Goal: Information Seeking & Learning: Learn about a topic

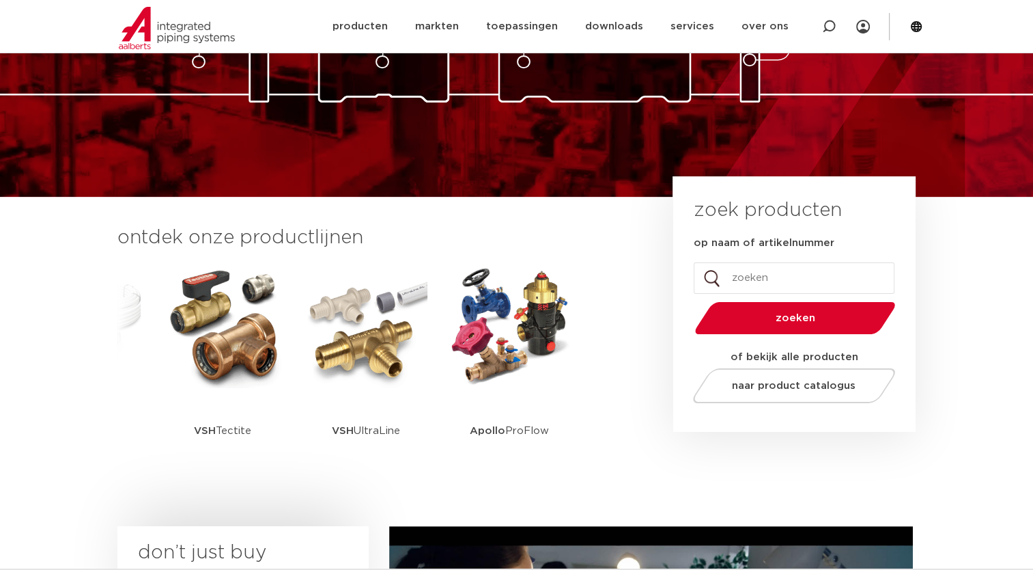
scroll to position [191, 0]
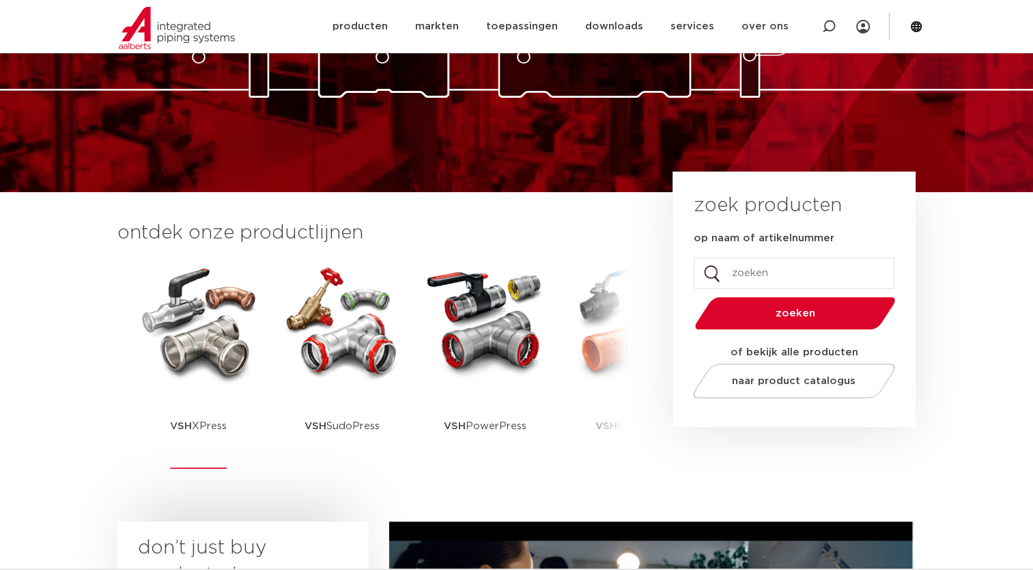
click at [217, 378] on img at bounding box center [198, 321] width 123 height 123
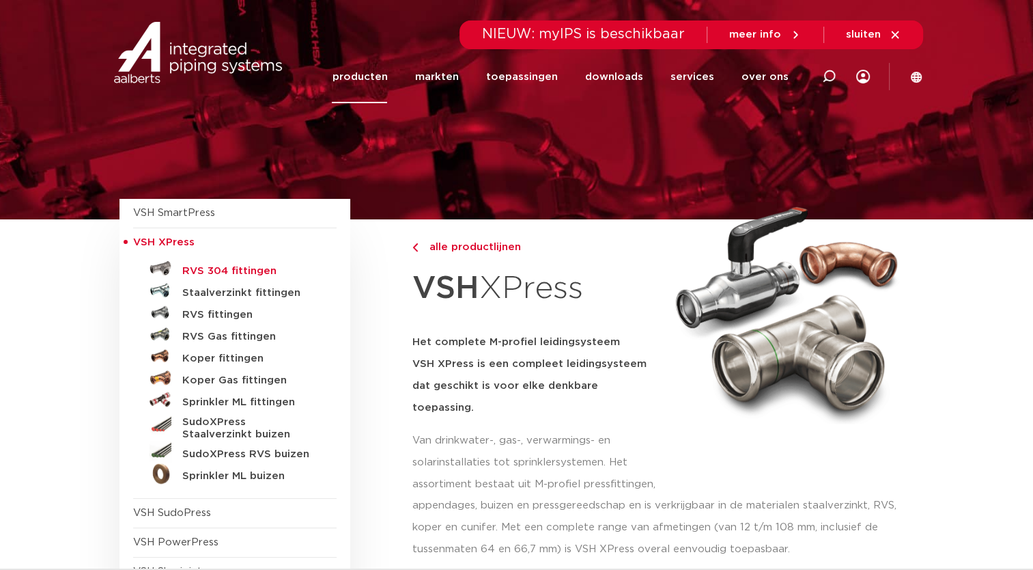
click at [222, 272] on h5 "RVS 304 fittingen" at bounding box center [249, 271] width 135 height 12
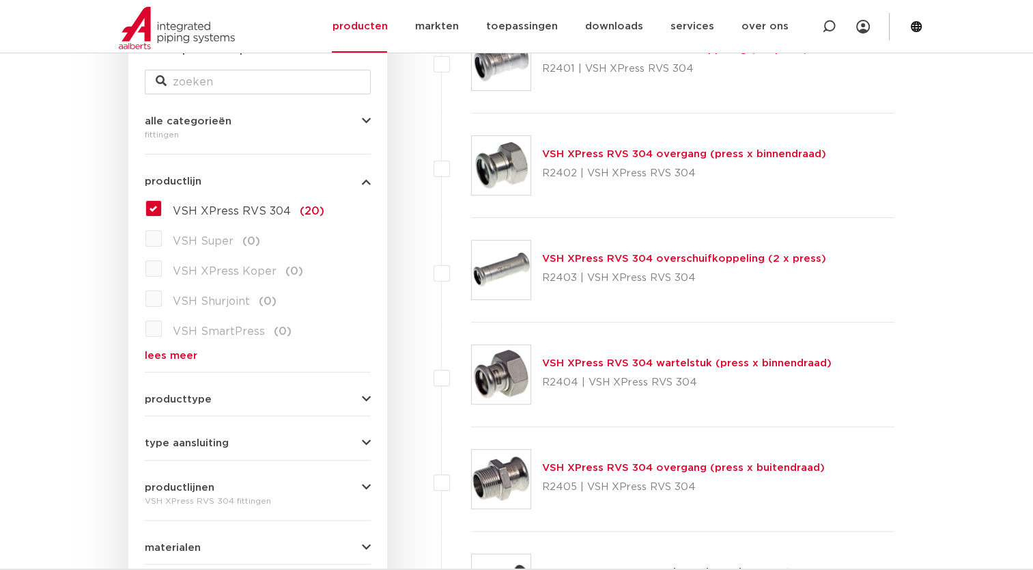
scroll to position [281, 0]
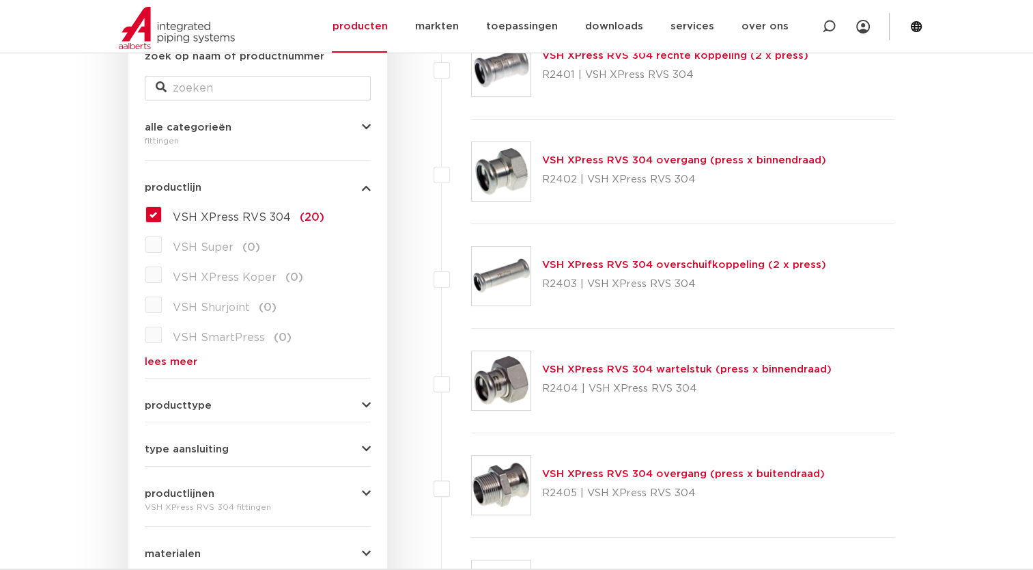
click at [162, 242] on label "VSH Super (0)" at bounding box center [211, 245] width 98 height 22
click at [361, 193] on div "productlijn VSH XPress RVS 304 VSH XPress RVS 304 (20) VSH Super (0) VSH XPress…" at bounding box center [258, 268] width 226 height 195
click at [362, 403] on icon "button" at bounding box center [366, 405] width 9 height 10
click at [361, 403] on button "producttype" at bounding box center [258, 405] width 226 height 10
click at [361, 444] on button "type aansluiting" at bounding box center [258, 449] width 226 height 10
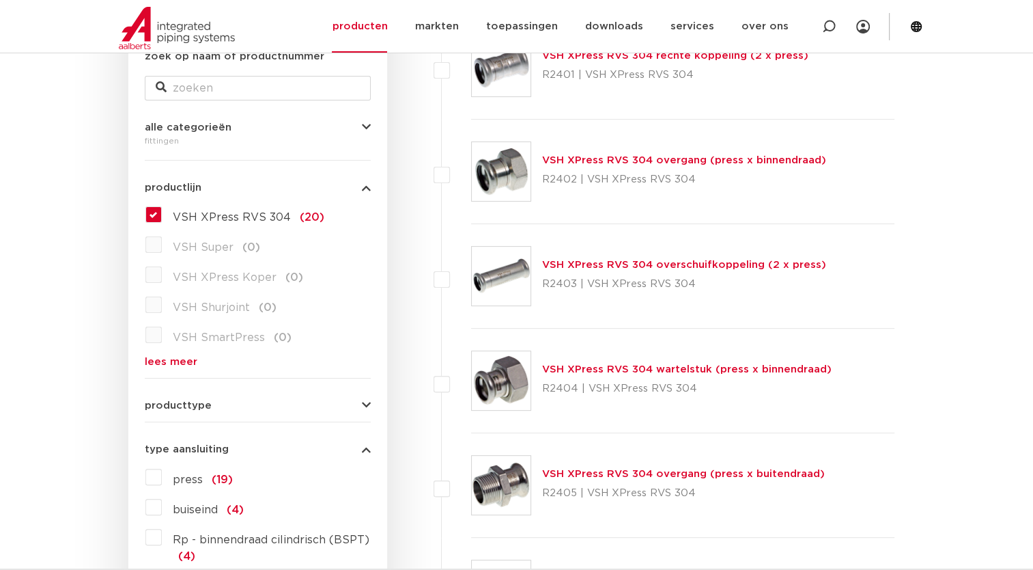
click at [361, 444] on button "type aansluiting" at bounding box center [258, 449] width 226 height 10
click at [385, 25] on link "producten" at bounding box center [359, 26] width 55 height 53
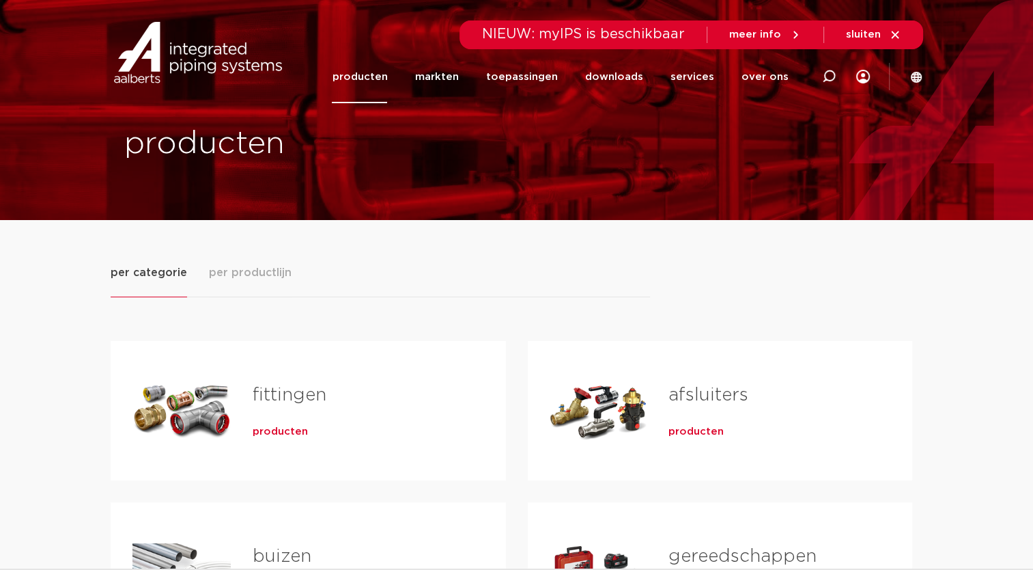
click at [706, 433] on span "producten" at bounding box center [696, 432] width 55 height 14
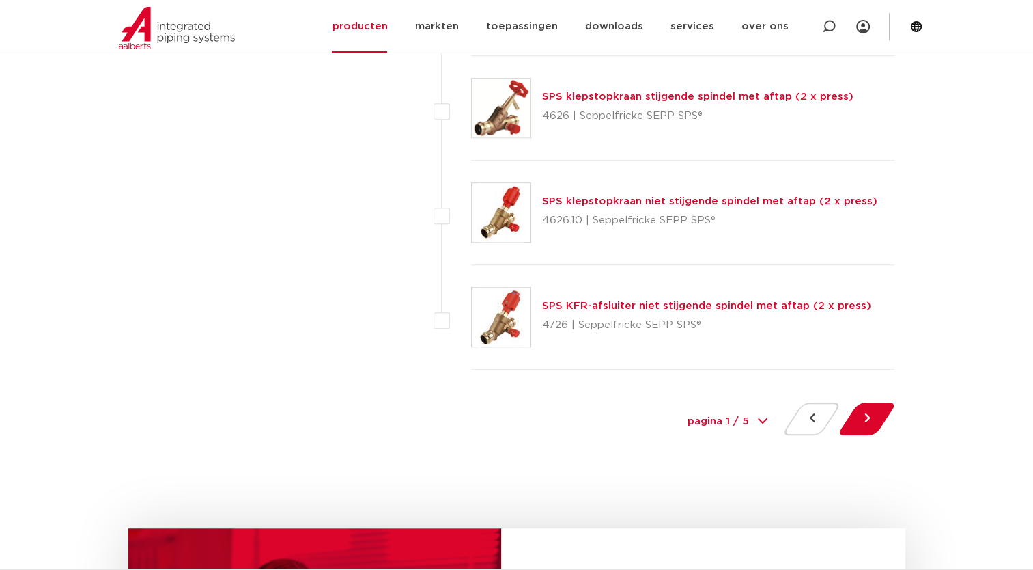
scroll to position [6189, 0]
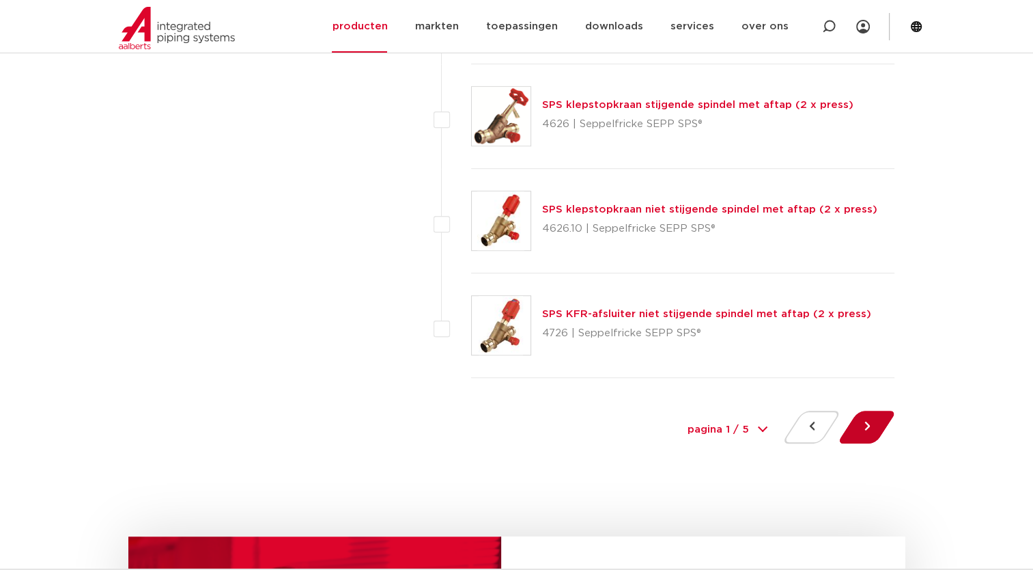
click at [877, 419] on button at bounding box center [867, 427] width 39 height 33
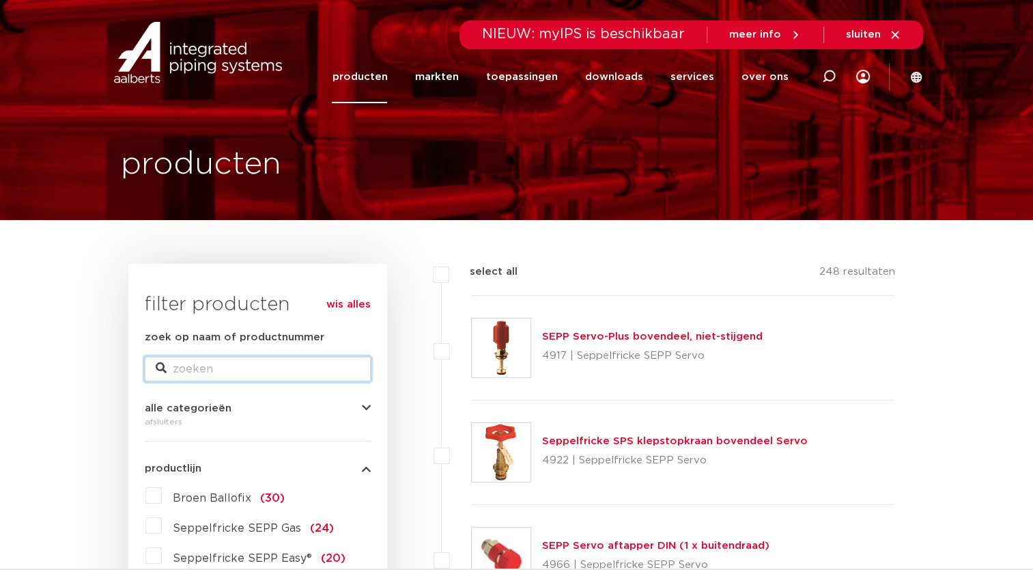
click at [252, 361] on input "zoek op naam of productnummer" at bounding box center [258, 369] width 226 height 25
type input "xpress"
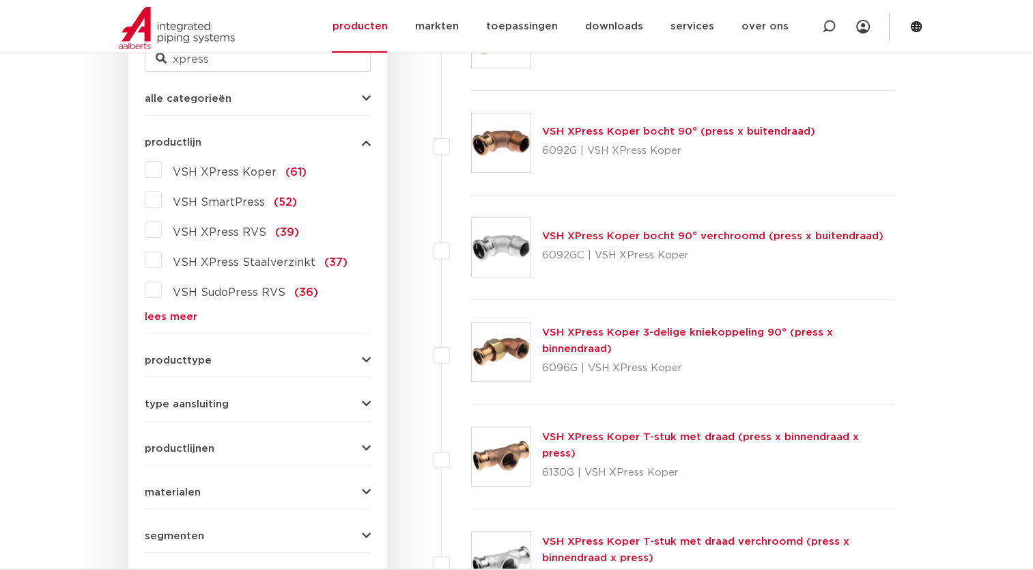
scroll to position [472, 0]
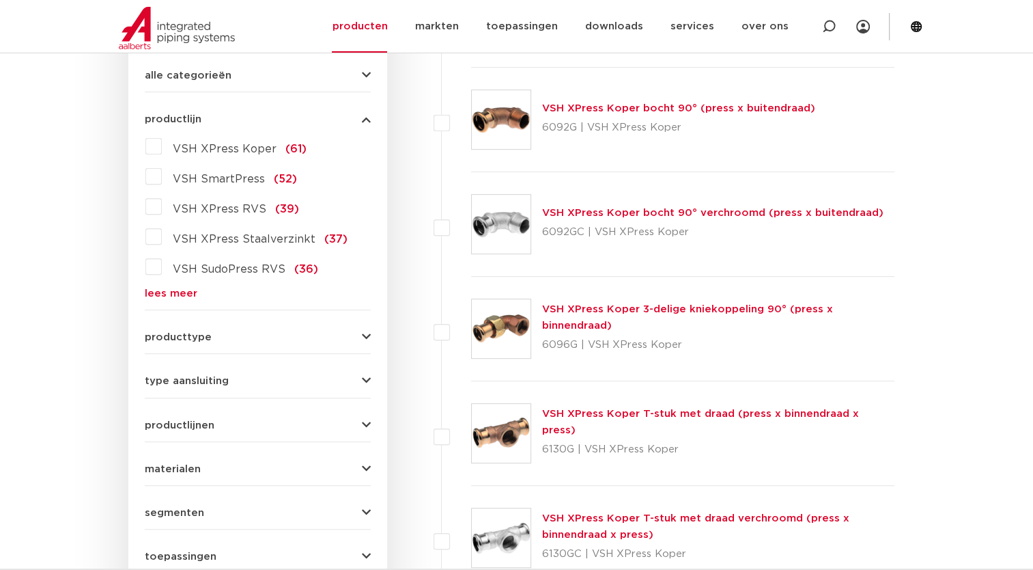
click at [204, 380] on span "type aansluiting" at bounding box center [187, 381] width 84 height 10
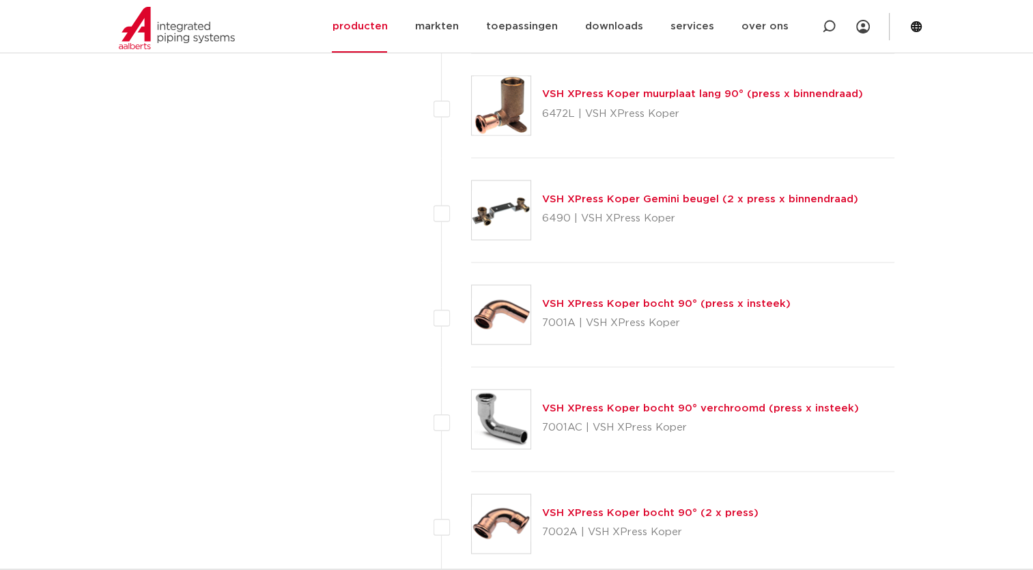
scroll to position [0, 0]
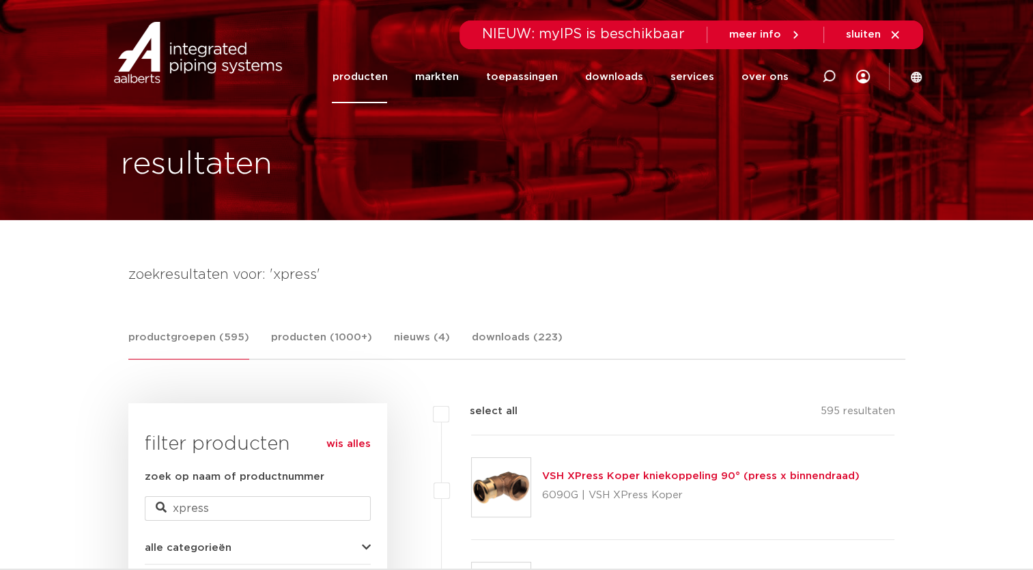
click at [217, 335] on link "productgroepen (595)" at bounding box center [188, 344] width 121 height 30
click at [301, 335] on link "producten (1000+)" at bounding box center [321, 344] width 101 height 30
click at [161, 335] on link "productgroepen (595)" at bounding box center [188, 344] width 121 height 30
click at [387, 80] on link "producten" at bounding box center [359, 77] width 55 height 53
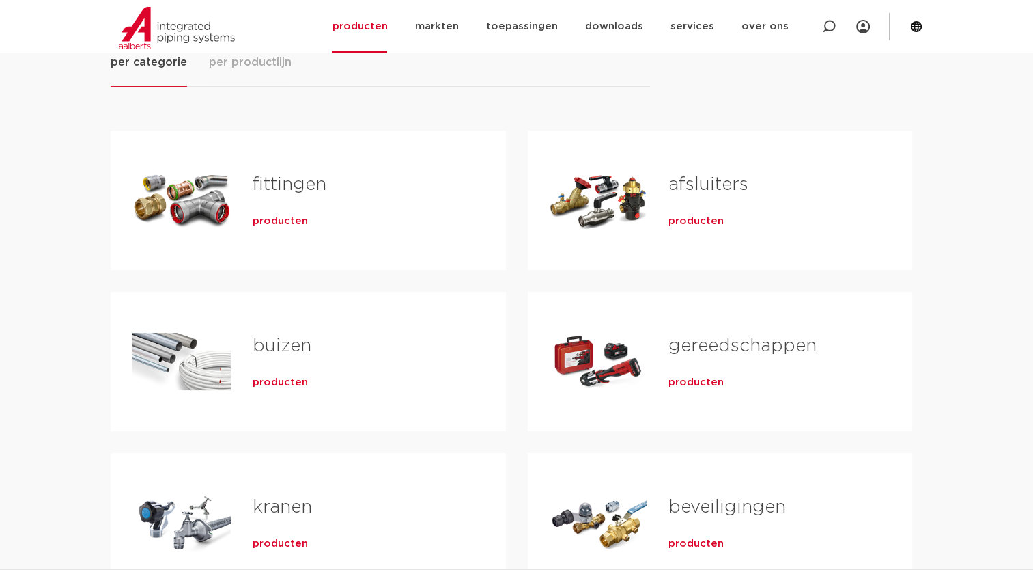
scroll to position [155, 0]
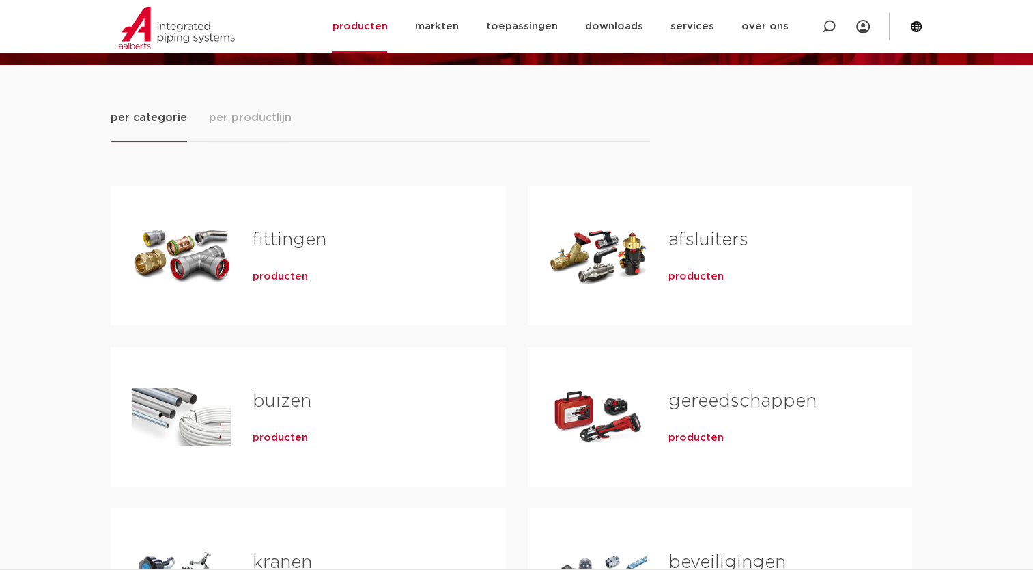
click at [720, 244] on link "afsluiters" at bounding box center [709, 240] width 80 height 18
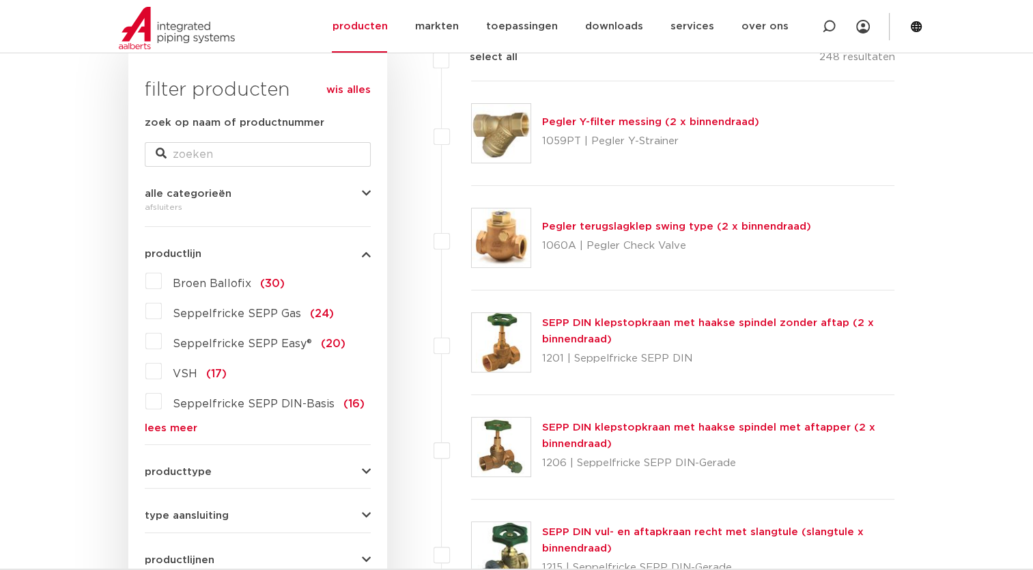
scroll to position [222, 0]
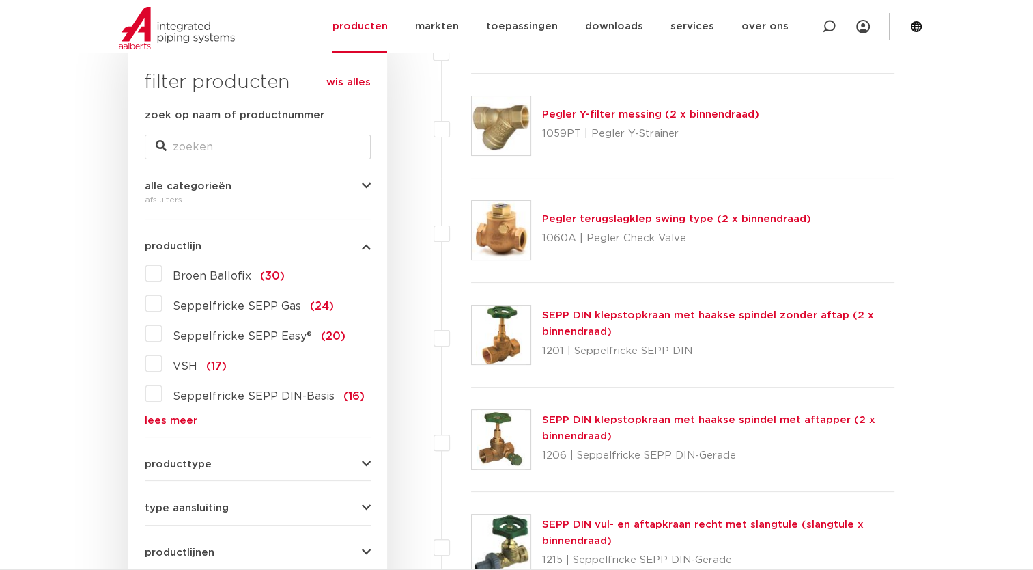
click at [155, 417] on link "lees meer" at bounding box center [258, 420] width 226 height 10
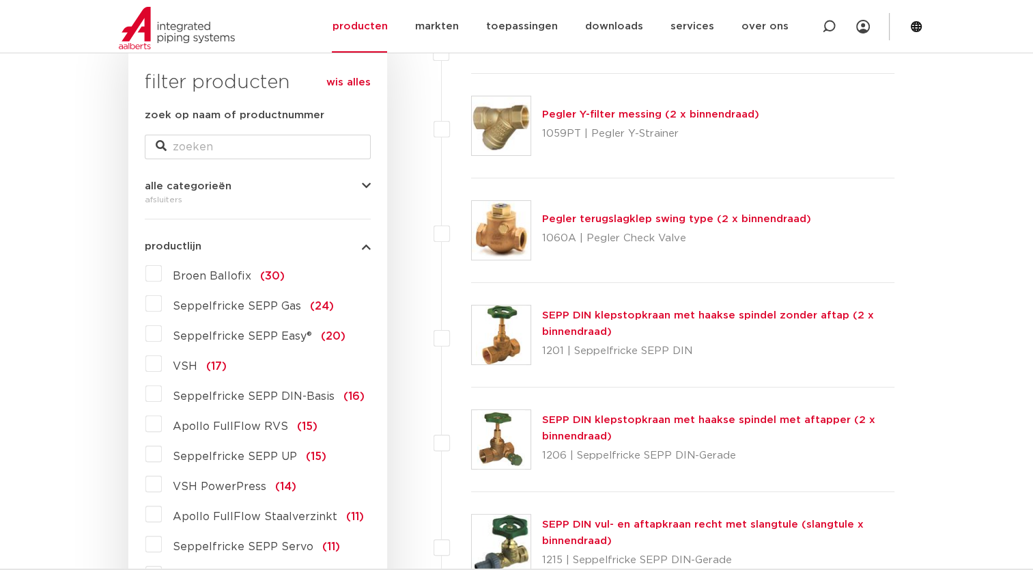
click at [162, 507] on label "Apollo FullFlow Staalverzinkt (11)" at bounding box center [263, 514] width 202 height 22
click at [0, 0] on input "Apollo FullFlow Staalverzinkt (11)" at bounding box center [0, 0] width 0 height 0
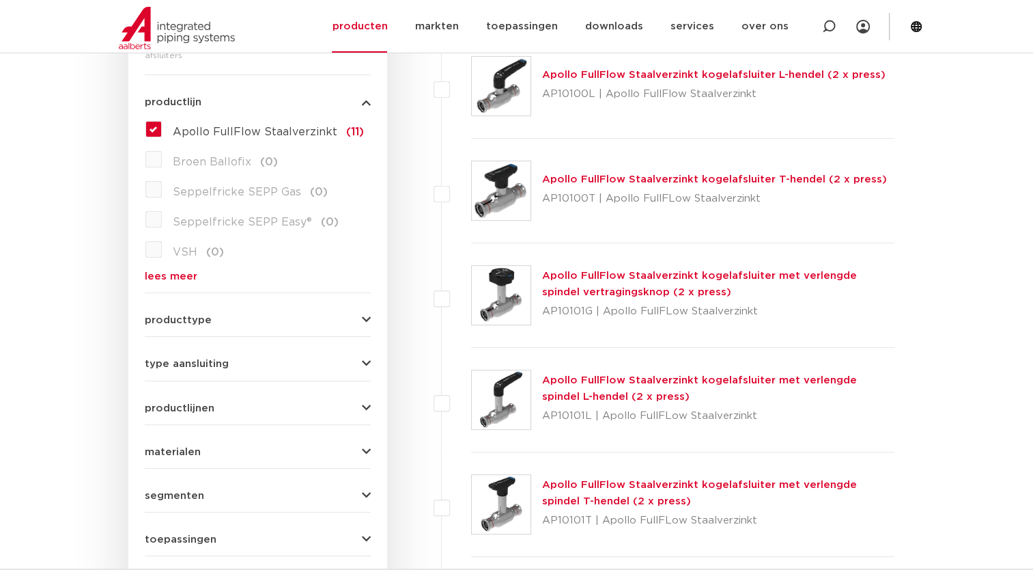
scroll to position [357, 0]
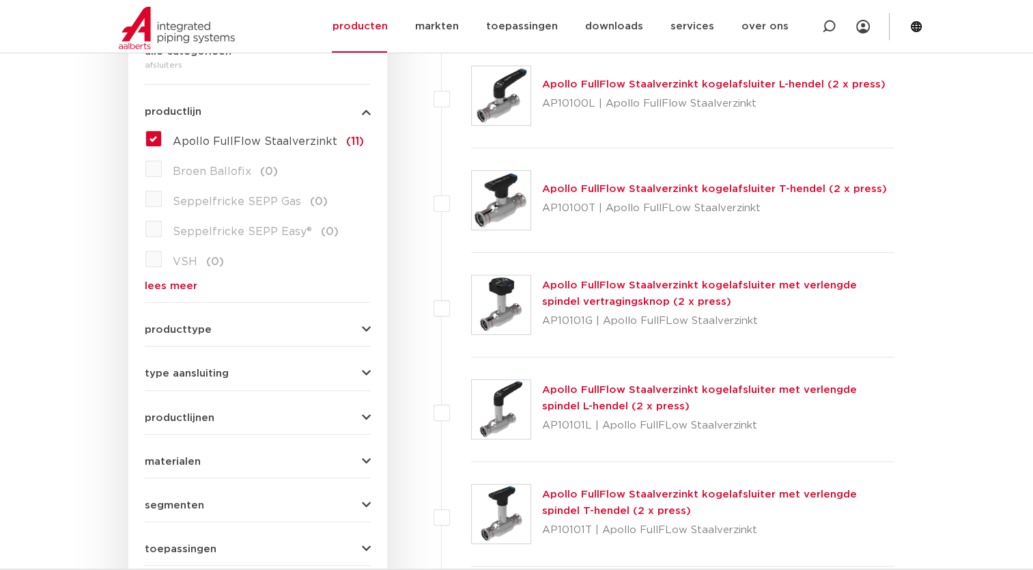
click at [158, 286] on link "lees meer" at bounding box center [258, 286] width 226 height 10
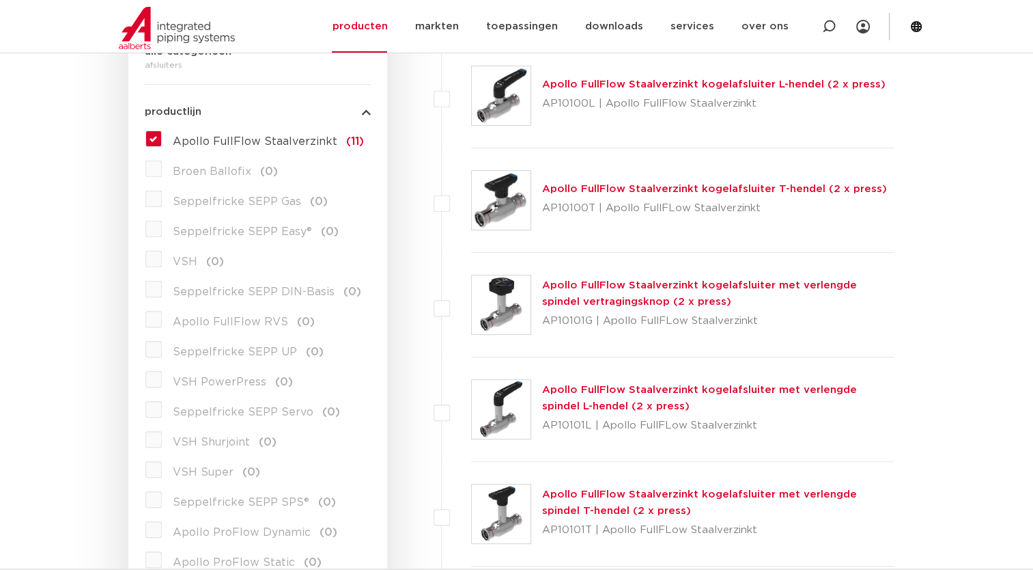
click at [162, 137] on label "Apollo FullFlow Staalverzinkt (11)" at bounding box center [263, 139] width 202 height 22
click at [0, 0] on input "Apollo FullFlow Staalverzinkt (11)" at bounding box center [0, 0] width 0 height 0
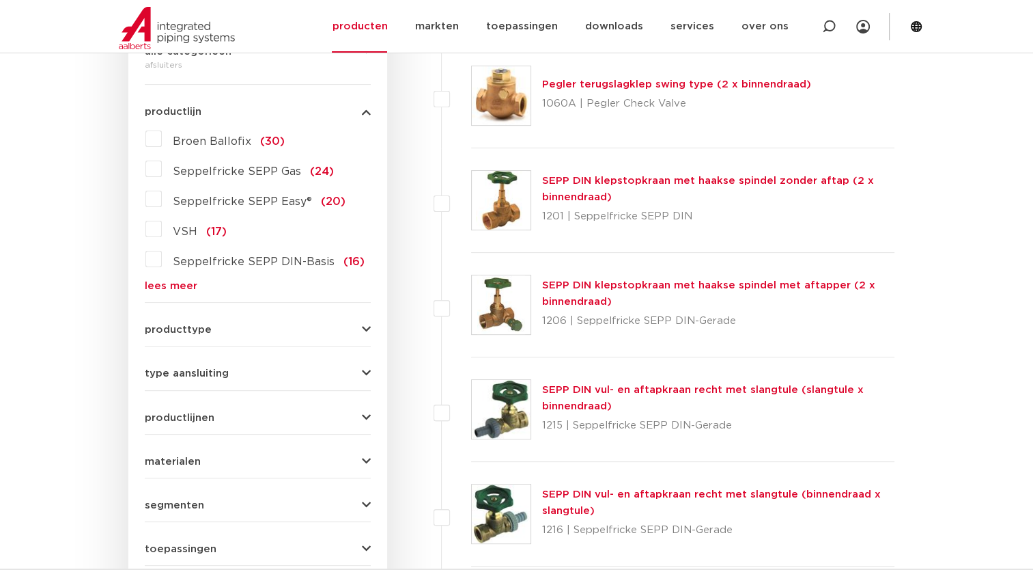
click at [186, 284] on link "lees meer" at bounding box center [258, 286] width 226 height 10
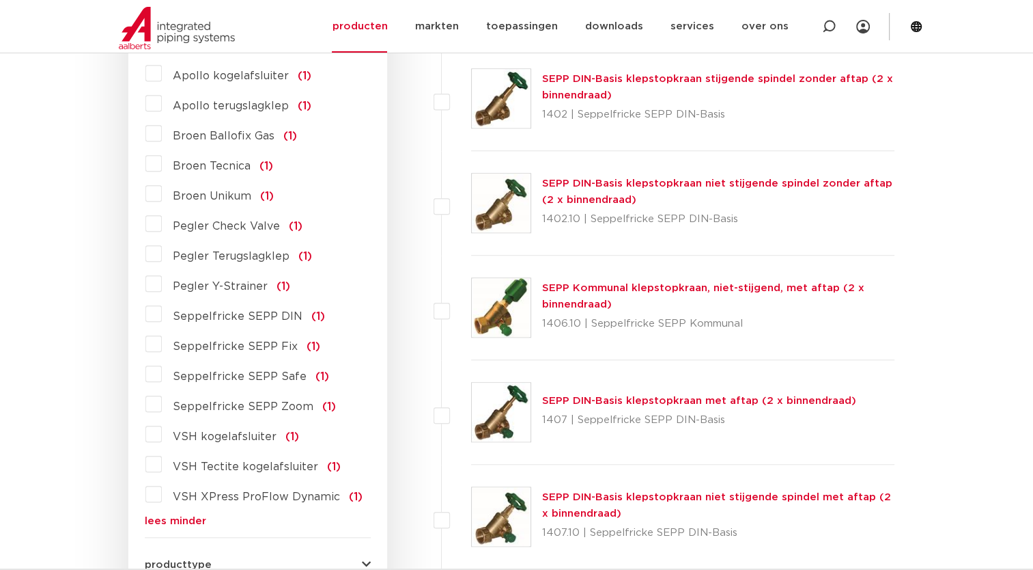
scroll to position [1175, 0]
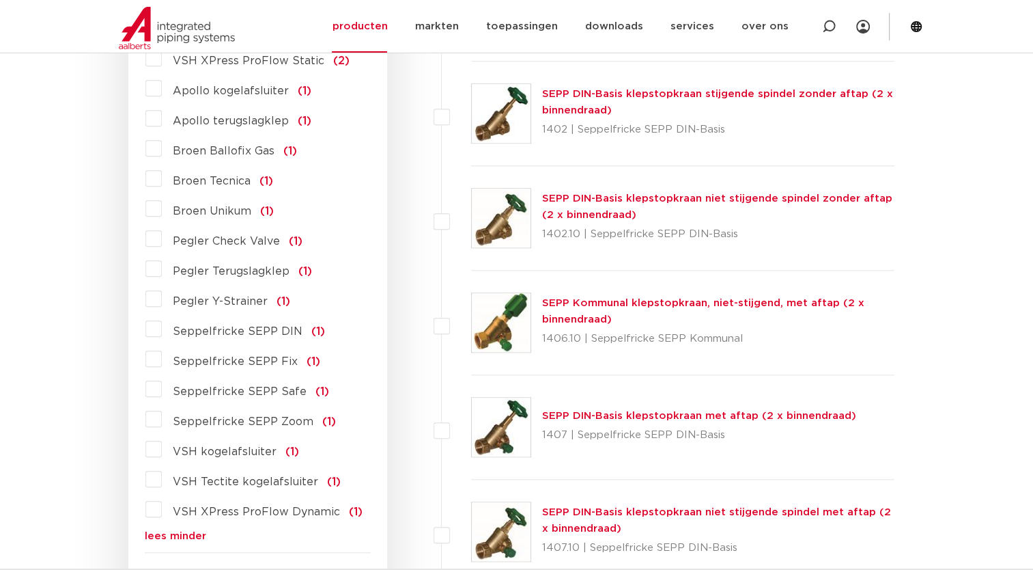
click at [162, 438] on label "VSH kogelafsluiter (1)" at bounding box center [230, 449] width 137 height 22
click at [0, 0] on input "VSH kogelafsluiter (1)" at bounding box center [0, 0] width 0 height 0
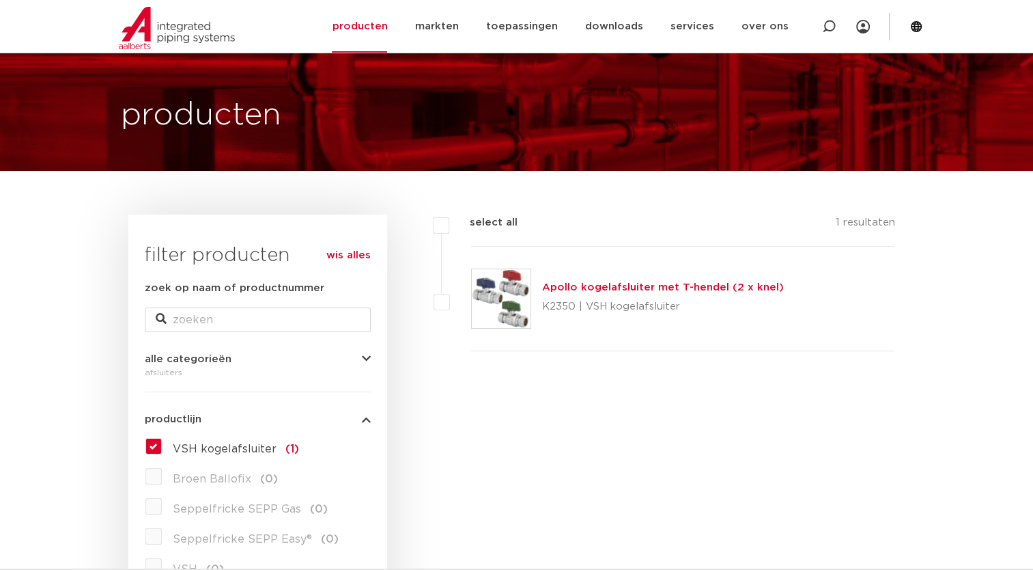
scroll to position [204, 0]
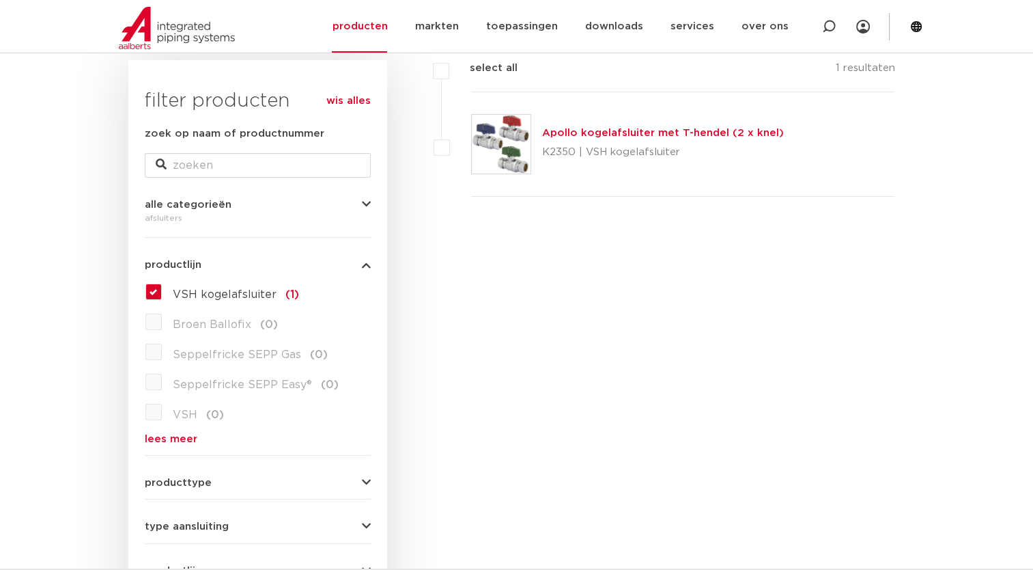
click at [162, 288] on label "VSH kogelafsluiter (1)" at bounding box center [230, 292] width 137 height 22
click at [0, 0] on input "VSH kogelafsluiter (1)" at bounding box center [0, 0] width 0 height 0
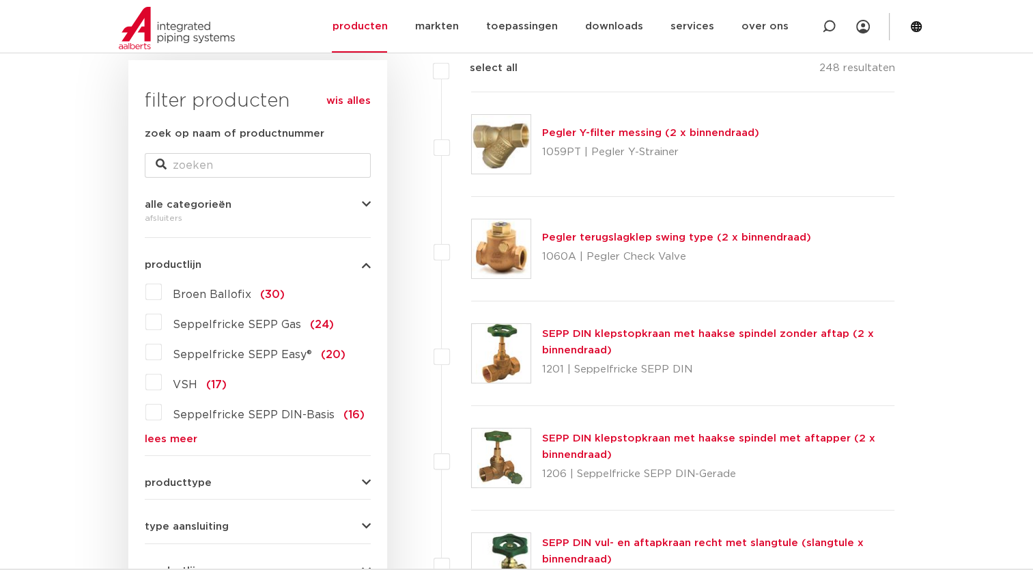
click at [173, 440] on link "lees meer" at bounding box center [258, 439] width 226 height 10
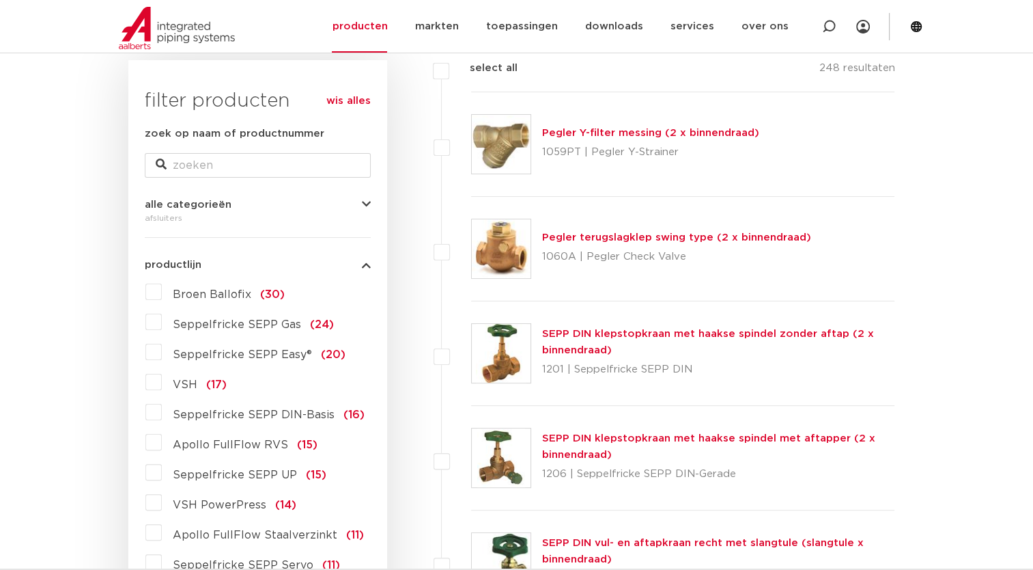
click at [162, 439] on label "Apollo FullFlow RVS (15)" at bounding box center [240, 442] width 156 height 22
click at [0, 0] on input "Apollo FullFlow RVS (15)" at bounding box center [0, 0] width 0 height 0
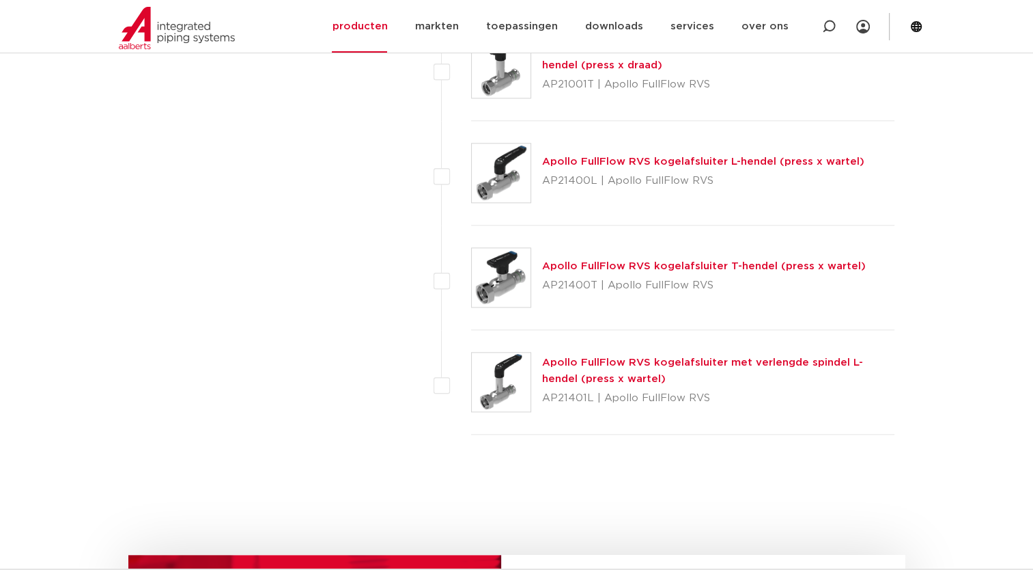
scroll to position [1432, 0]
